Goal: Information Seeking & Learning: Learn about a topic

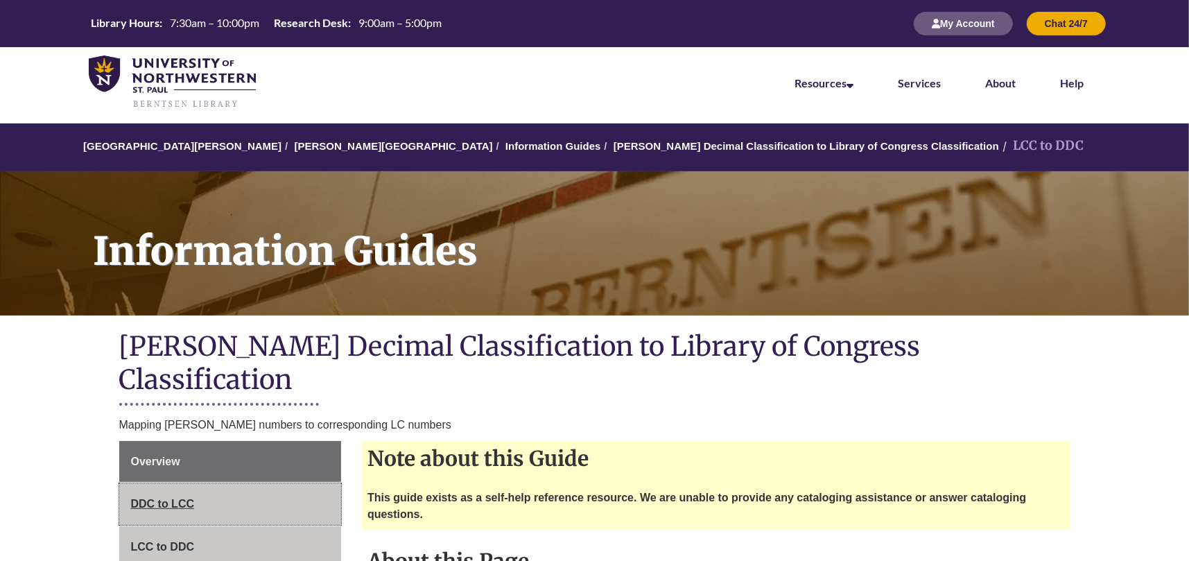
click at [154, 483] on link "DDC to LCC" at bounding box center [230, 504] width 222 height 42
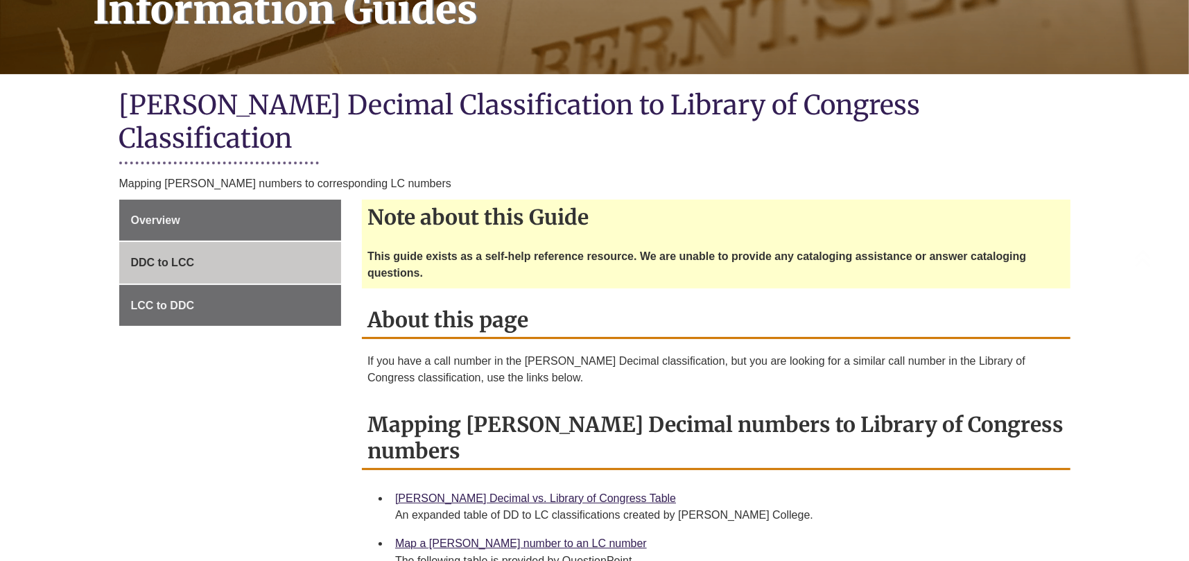
scroll to position [277, 0]
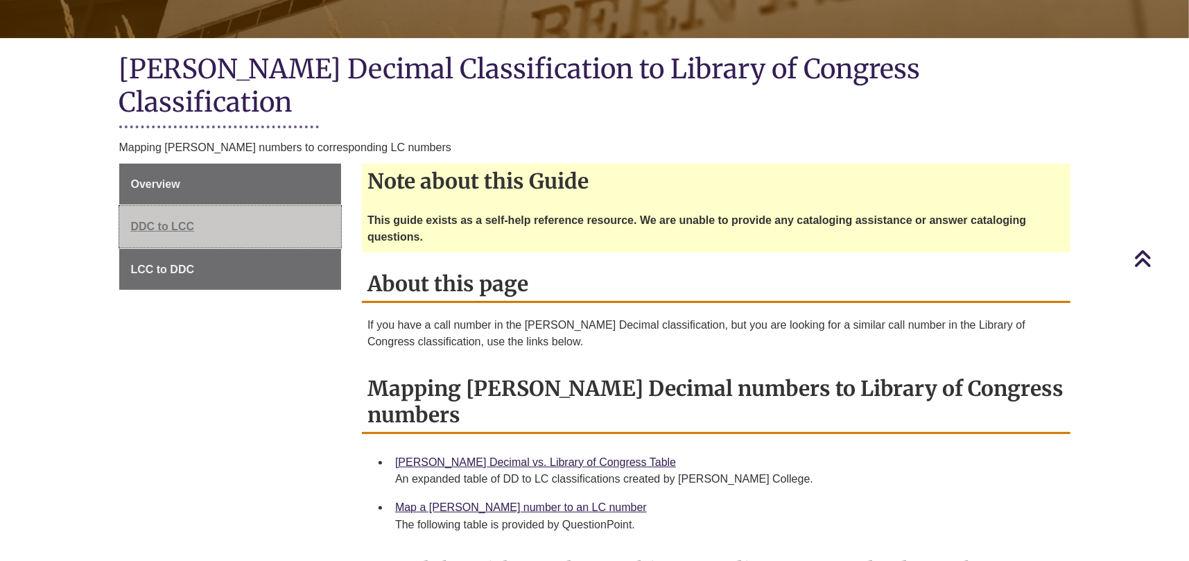
click at [268, 206] on link "DDC to LCC" at bounding box center [230, 227] width 222 height 42
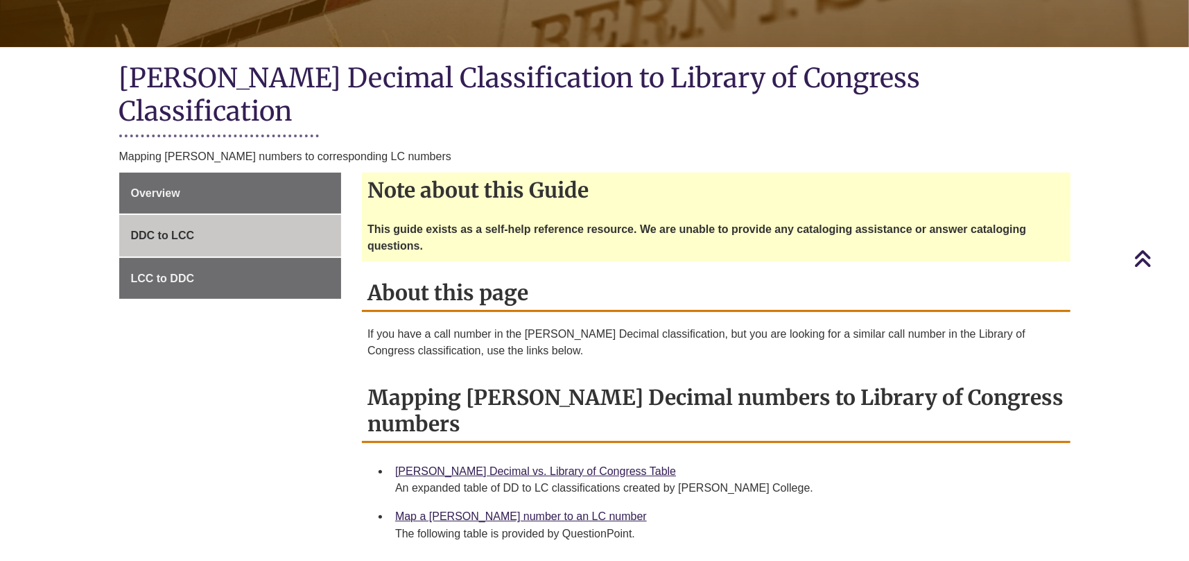
scroll to position [347, 0]
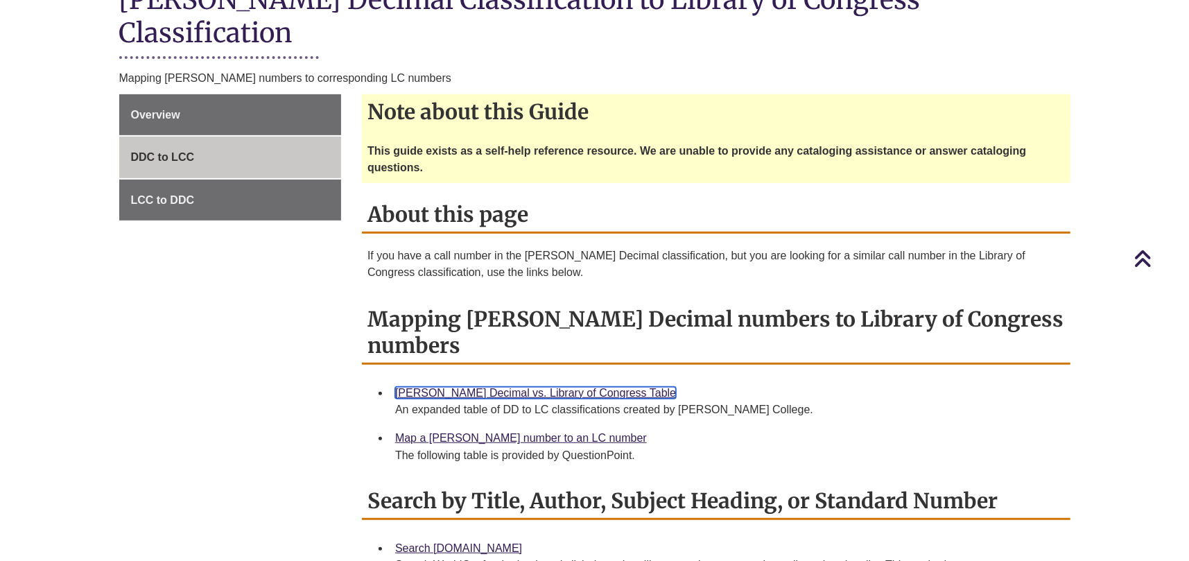
click at [490, 387] on link "[PERSON_NAME] Decimal vs. Library of Congress Table" at bounding box center [535, 393] width 281 height 12
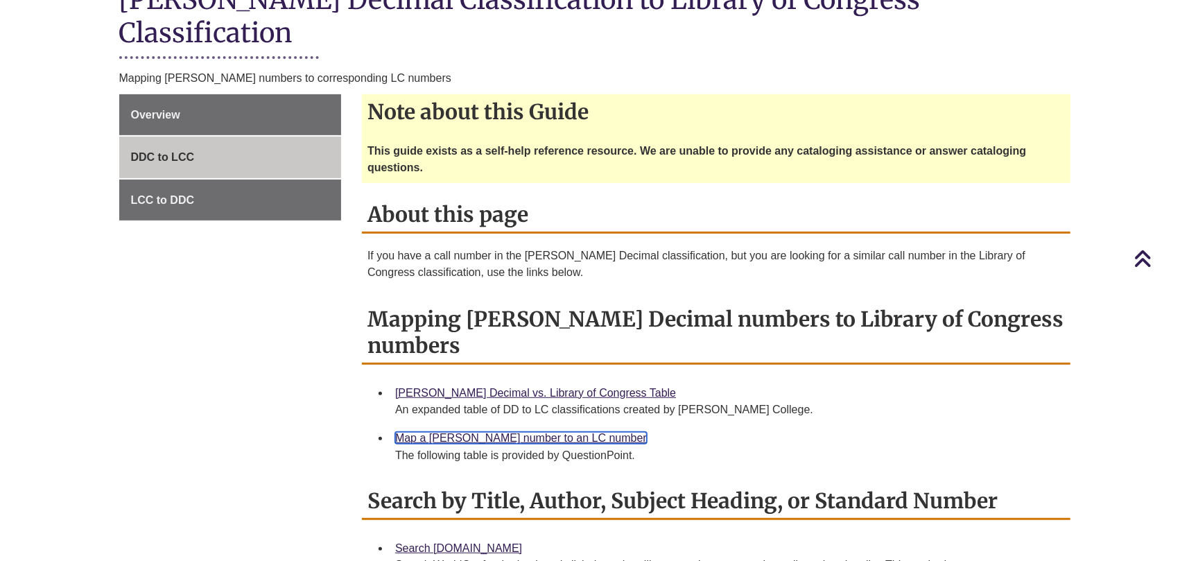
click at [516, 432] on link "Map a [PERSON_NAME] number to an LC number" at bounding box center [521, 438] width 252 height 12
